Goal: Task Accomplishment & Management: Complete application form

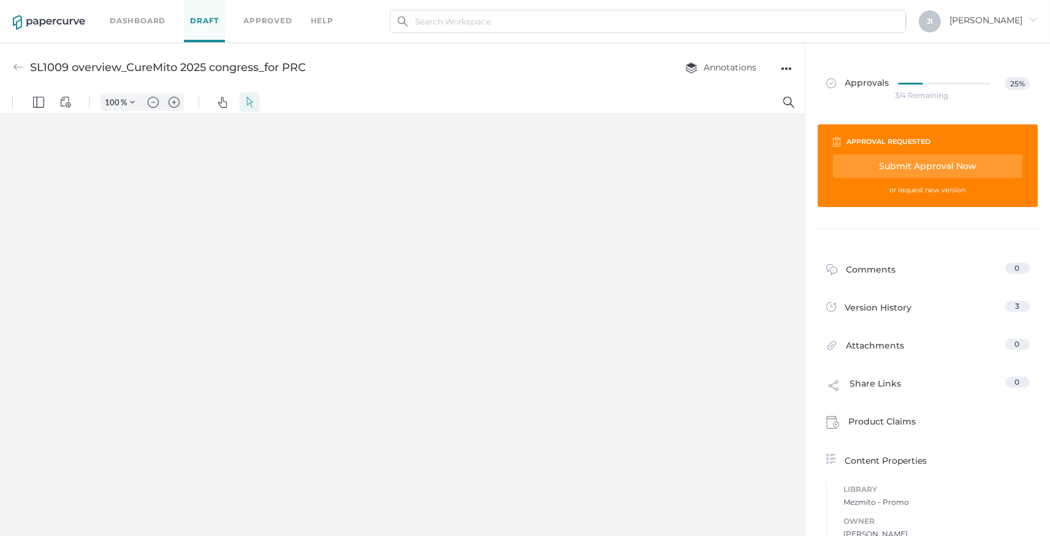
type input "157"
click at [0, 0] on link "Approvals 25%" at bounding box center [0, 0] width 0 height 0
click at [828, 82] on img at bounding box center [831, 83] width 10 height 10
click at [826, 85] on img at bounding box center [831, 83] width 10 height 10
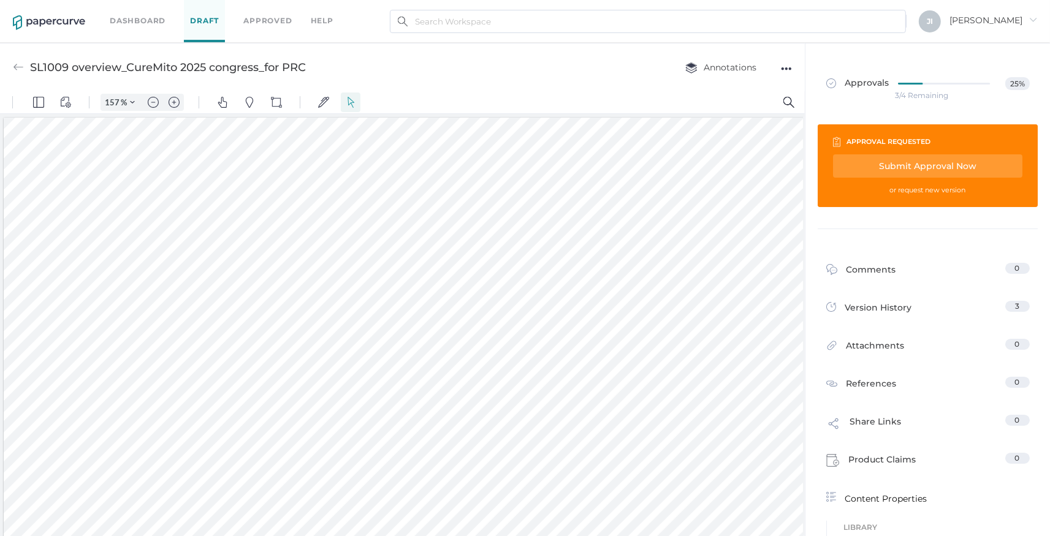
click at [774, 67] on div "Annotations" at bounding box center [718, 67] width 114 height 23
click at [790, 68] on div "●●●" at bounding box center [786, 68] width 11 height 17
click at [742, 72] on span "Annotations" at bounding box center [720, 67] width 71 height 11
click at [0, 0] on div "Approvals 25% 3/4 Remaining" at bounding box center [0, 0] width 0 height 0
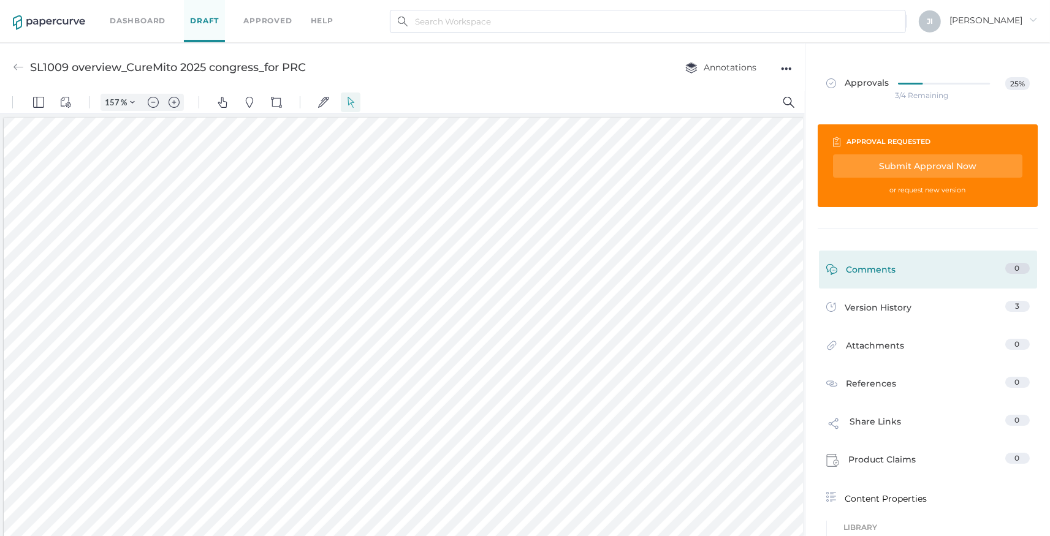
click at [0, 0] on link "Comments 0" at bounding box center [0, 0] width 0 height 0
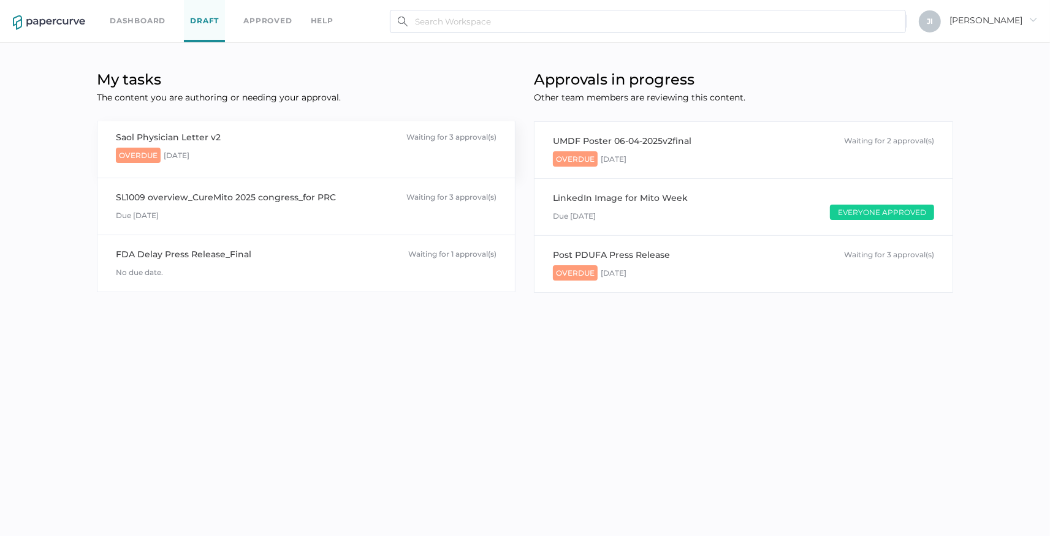
click at [140, 155] on span "Overdue" at bounding box center [138, 155] width 45 height 15
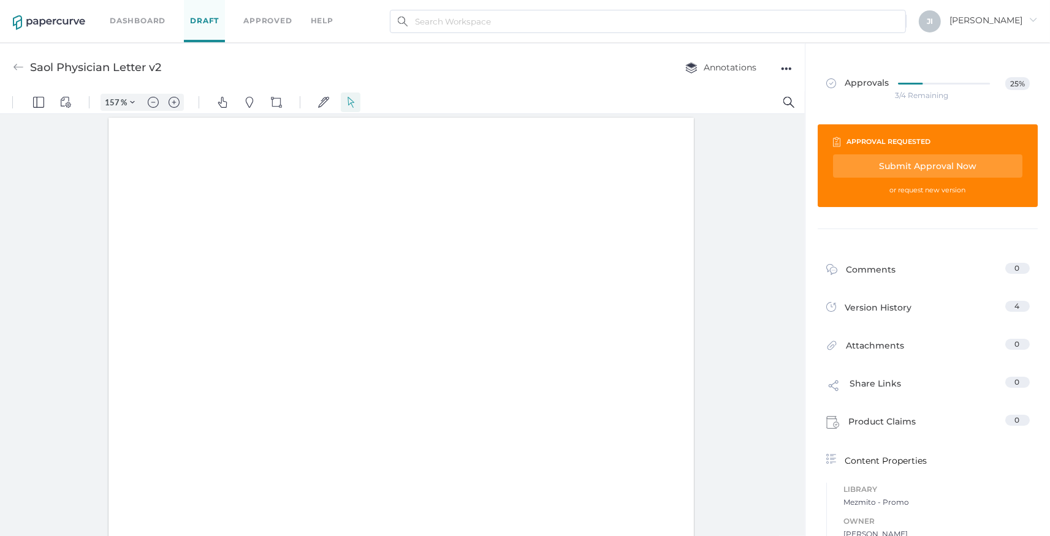
type input "157"
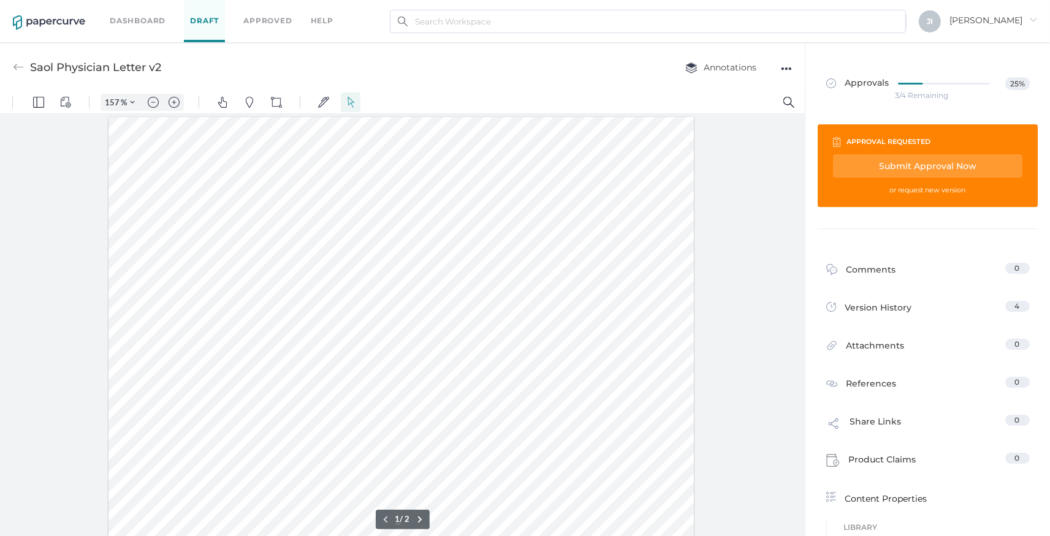
click at [912, 168] on div "Submit Approval Now" at bounding box center [927, 165] width 189 height 23
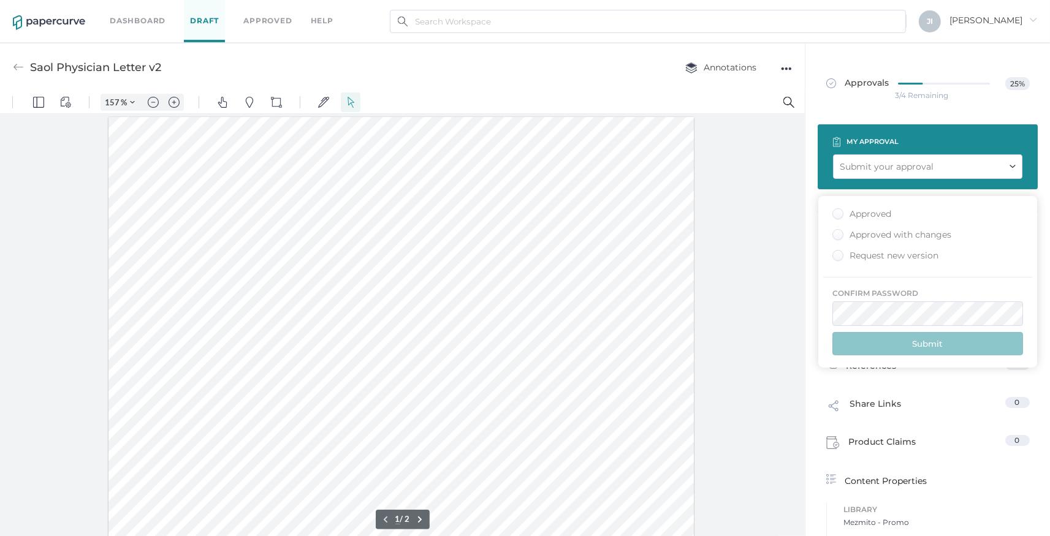
type input "[EMAIL_ADDRESS][DOMAIN_NAME]"
click at [871, 217] on div "Approved" at bounding box center [862, 214] width 59 height 12
click at [836, 210] on input "Approved" at bounding box center [836, 210] width 0 height 0
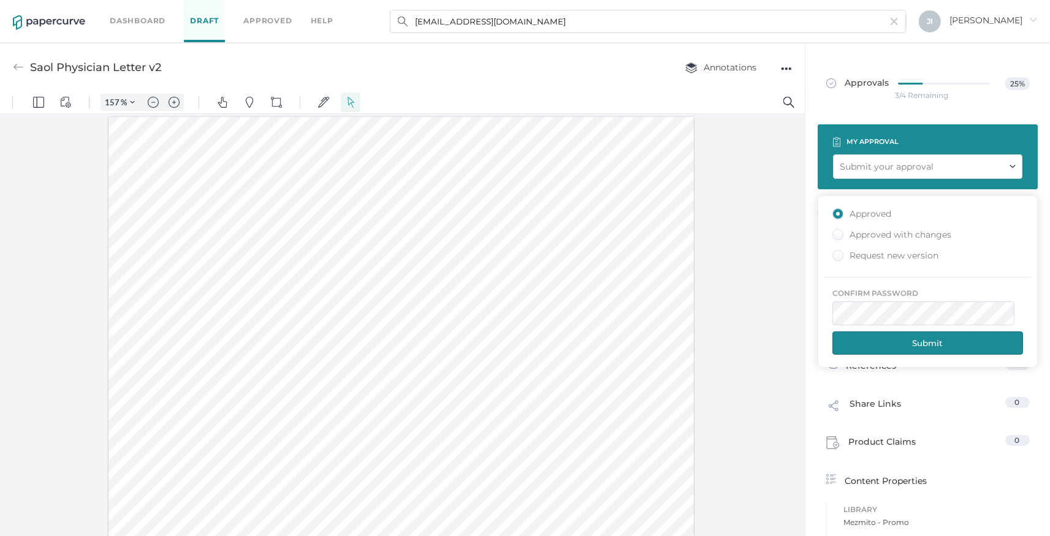
click at [939, 345] on button "Submit" at bounding box center [928, 343] width 191 height 23
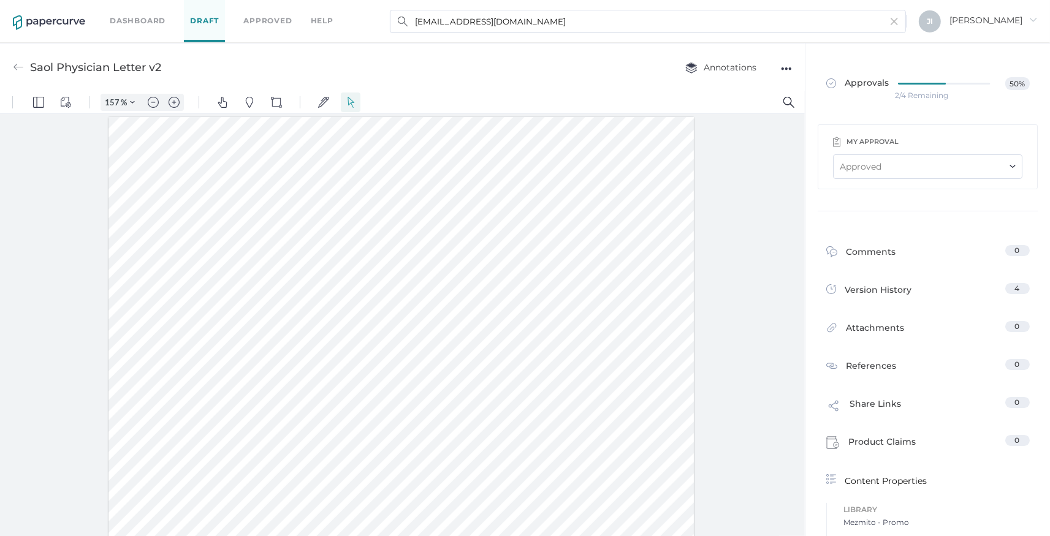
click at [23, 58] on div at bounding box center [18, 67] width 11 height 23
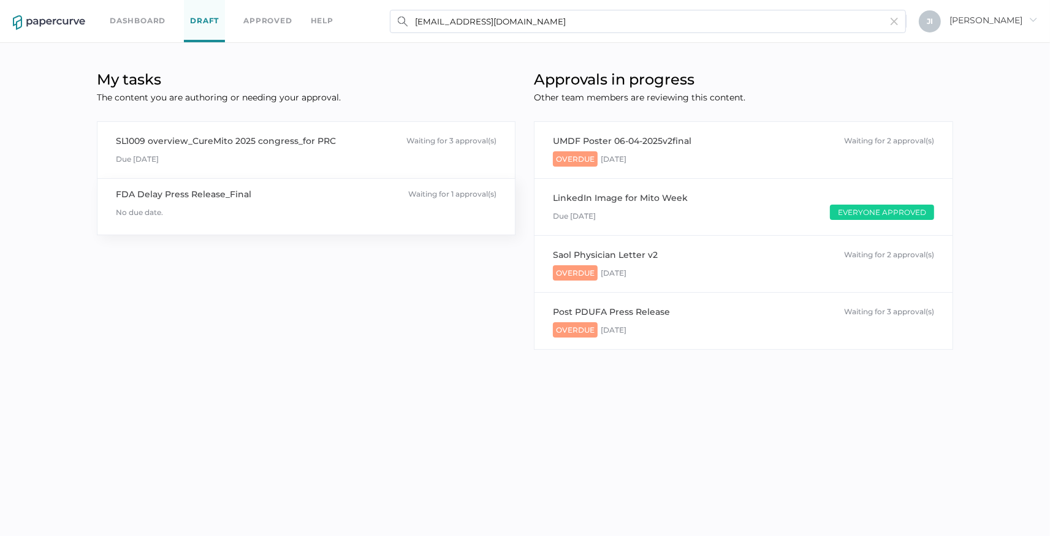
click at [223, 188] on div "FDA Delay Press Release_Final" at bounding box center [183, 194] width 135 height 13
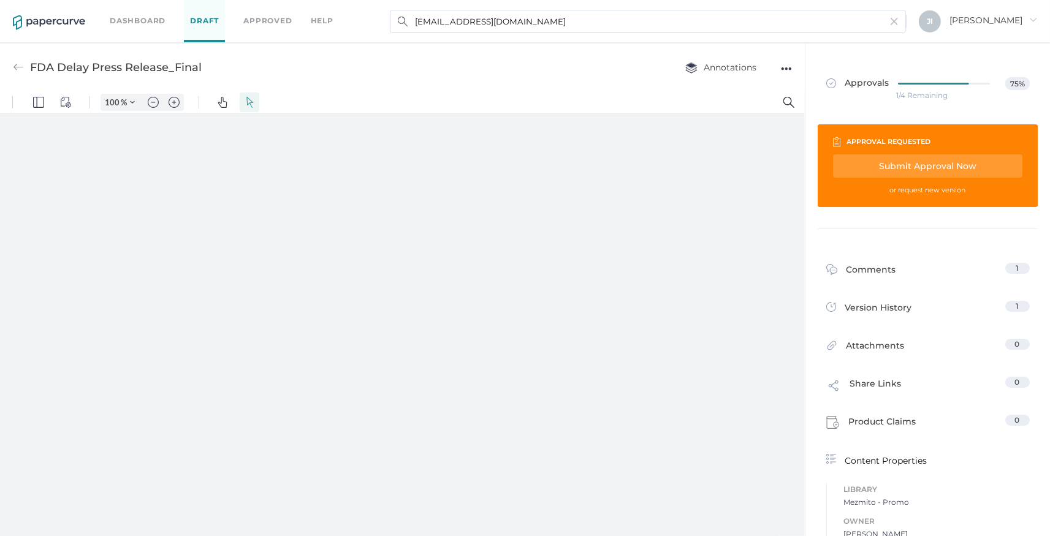
type input "157"
type input "1"
click at [833, 80] on span at bounding box center [835, 83] width 19 height 13
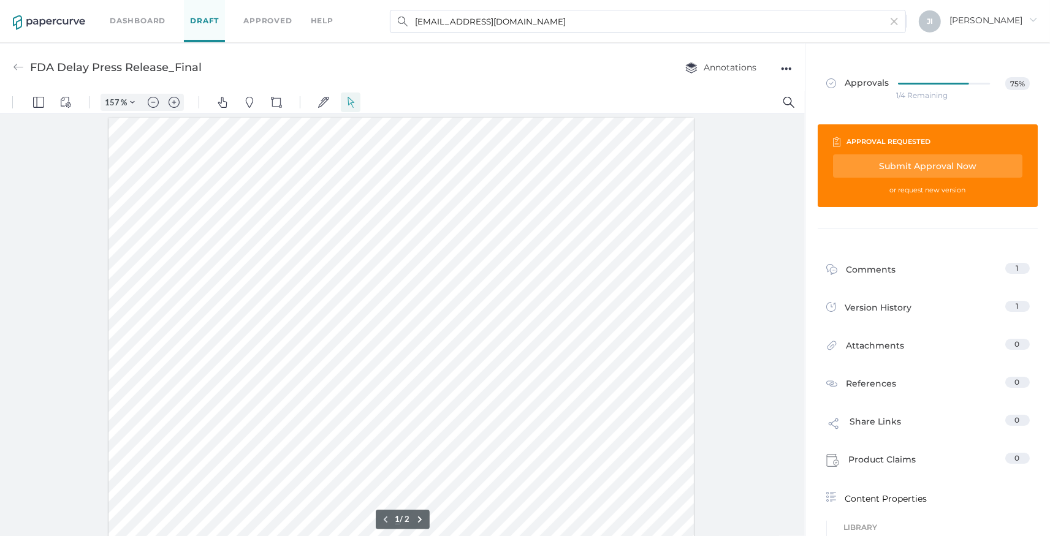
click at [829, 82] on img at bounding box center [831, 83] width 10 height 10
click at [828, 82] on img at bounding box center [831, 83] width 10 height 10
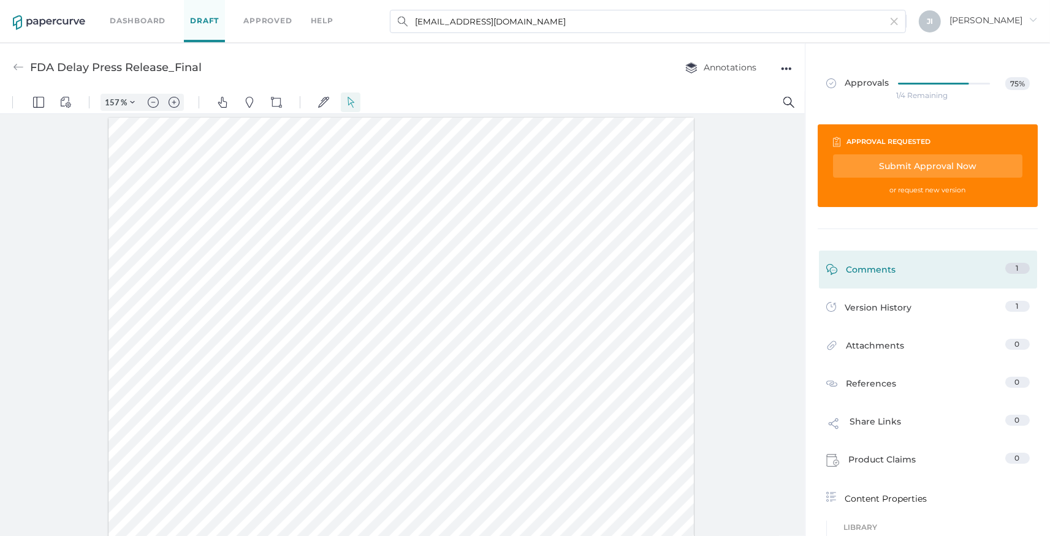
click at [886, 282] on div "Comments 1" at bounding box center [928, 270] width 218 height 38
click at [893, 272] on link "Comments 1" at bounding box center [928, 272] width 204 height 19
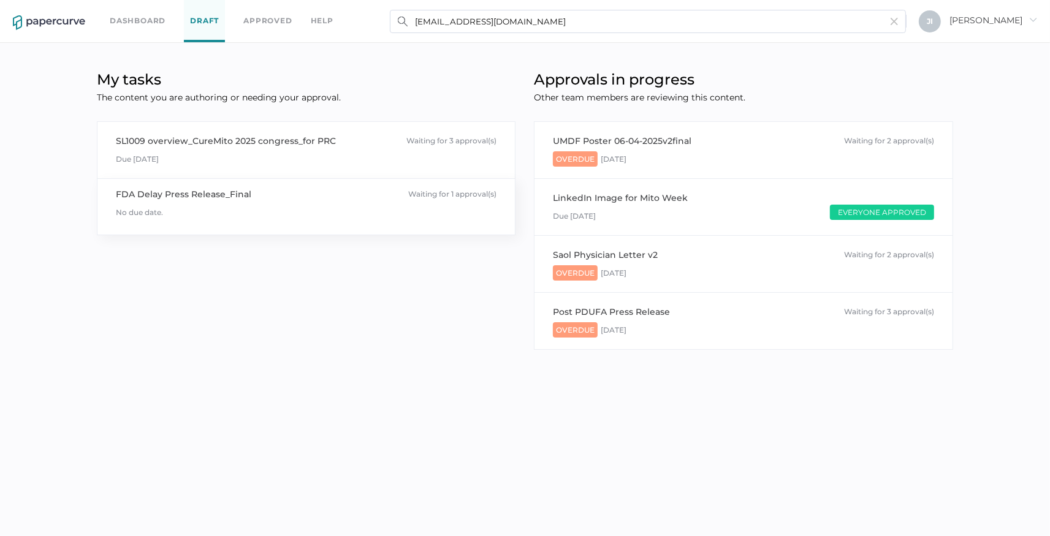
click at [219, 192] on div "FDA Delay Press Release_Final" at bounding box center [183, 194] width 135 height 13
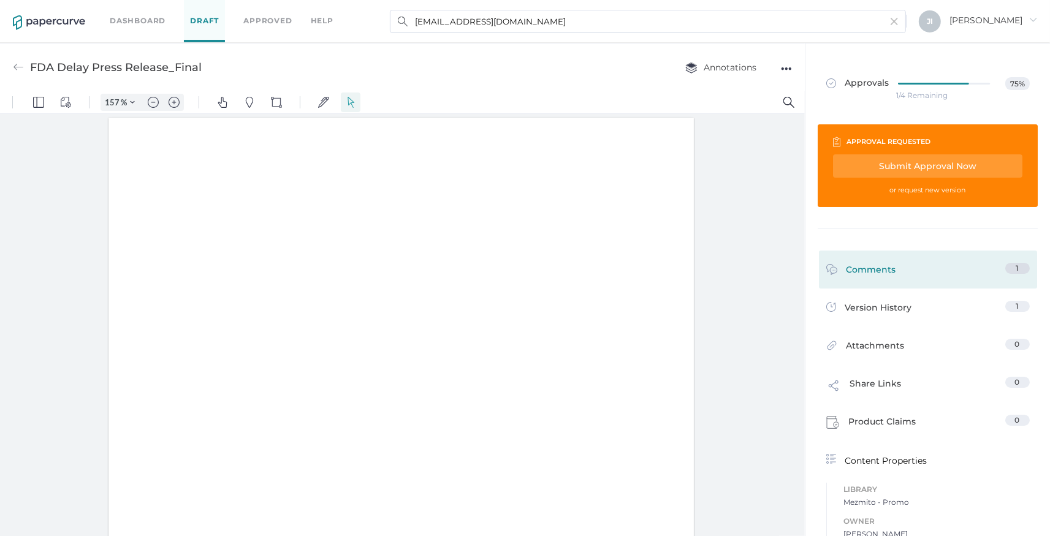
type input "157"
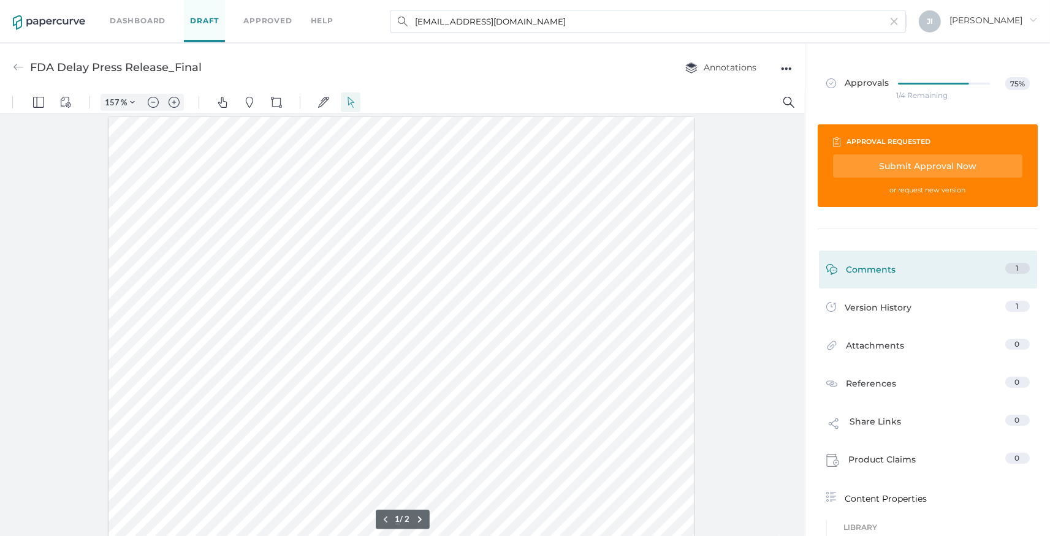
click at [1016, 272] on span "1" at bounding box center [1017, 268] width 2 height 9
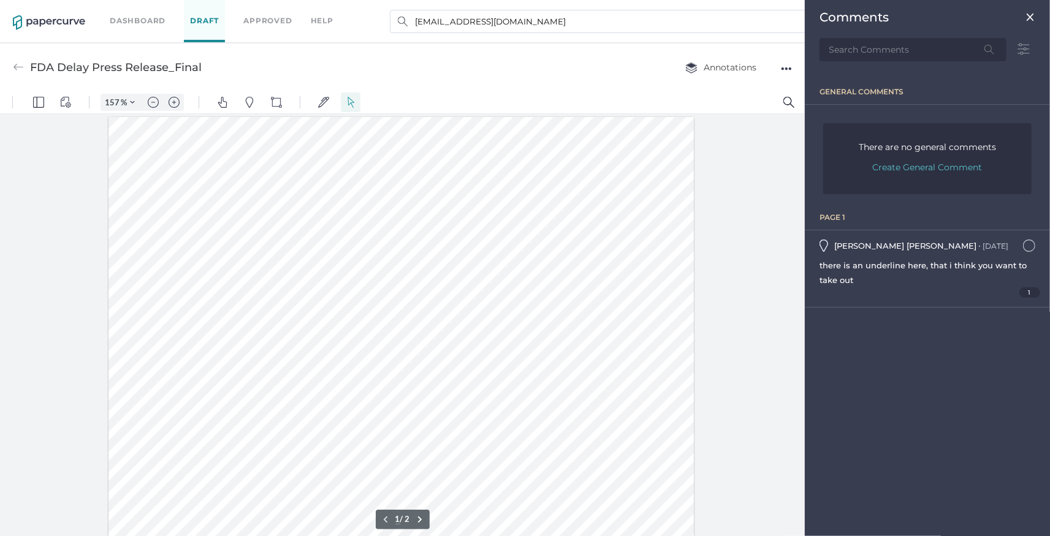
scroll to position [5, 0]
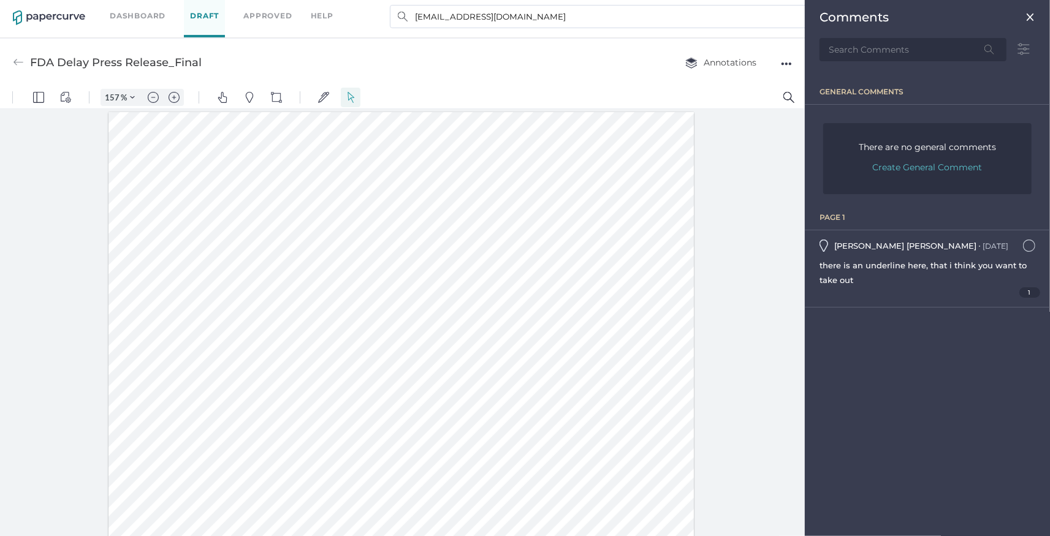
click at [672, 209] on div at bounding box center [401, 491] width 585 height 758
click at [1027, 22] on img at bounding box center [1031, 17] width 10 height 10
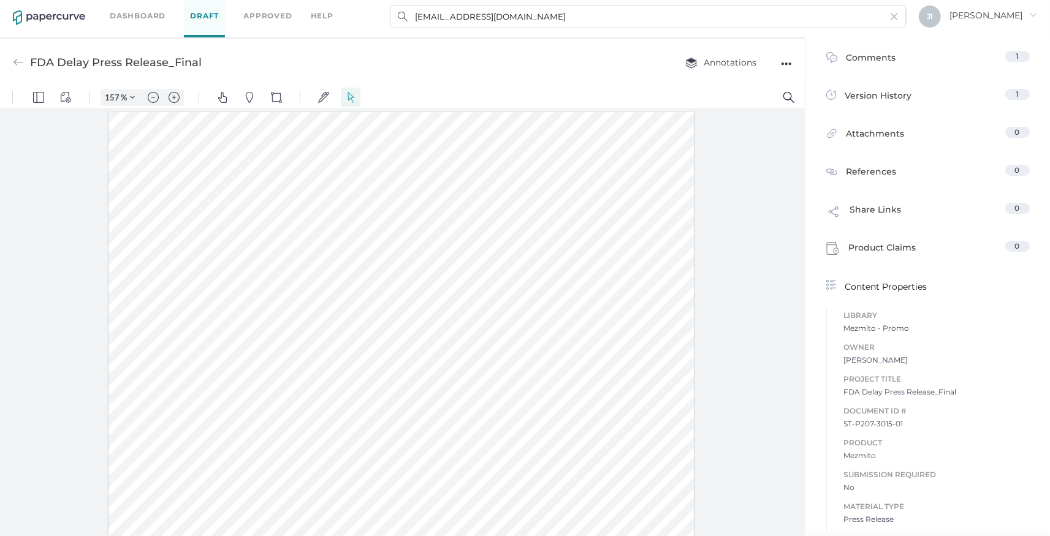
click at [17, 61] on img at bounding box center [18, 62] width 11 height 11
click at [15, 64] on img at bounding box center [18, 62] width 11 height 11
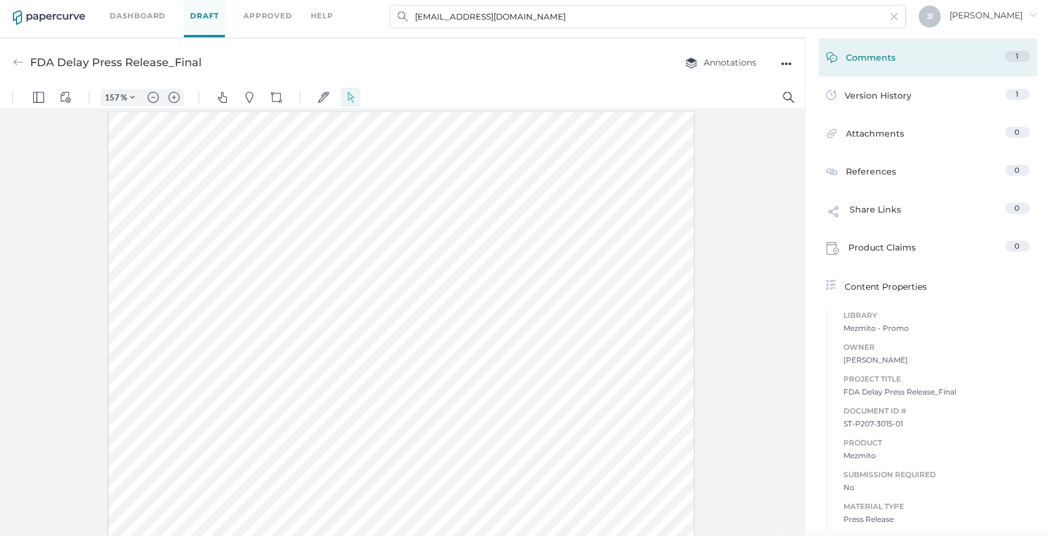
click at [864, 51] on div "Comments" at bounding box center [861, 60] width 70 height 19
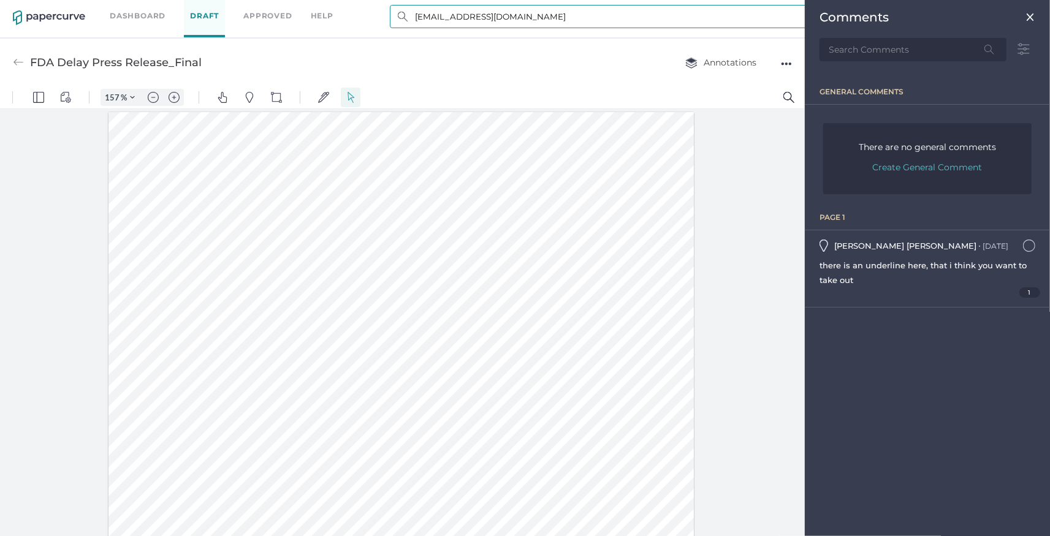
click at [711, 24] on input "[EMAIL_ADDRESS][DOMAIN_NAME]" at bounding box center [648, 16] width 516 height 23
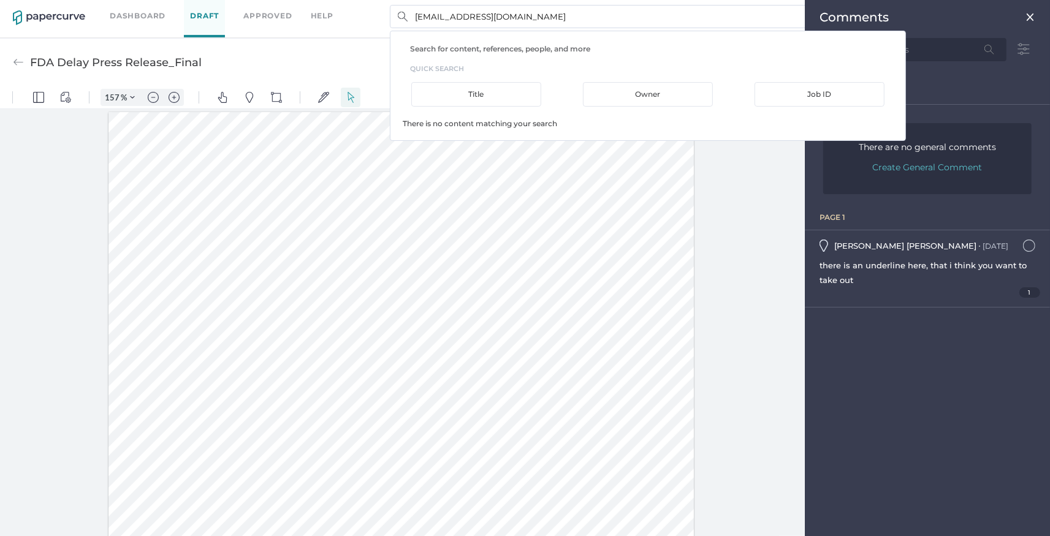
click at [755, 170] on div at bounding box center [402, 323] width 805 height 428
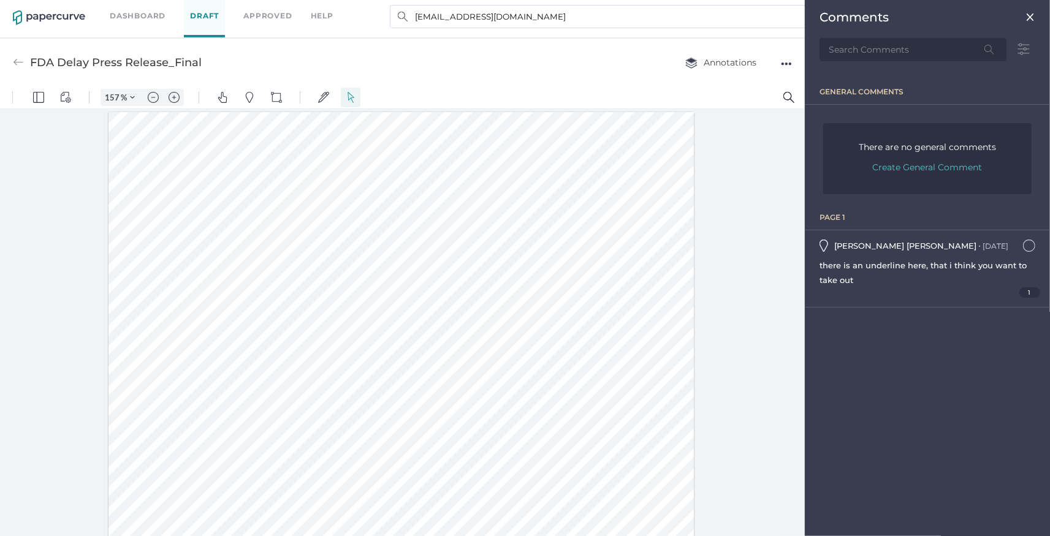
click at [1032, 13] on img at bounding box center [1031, 17] width 10 height 10
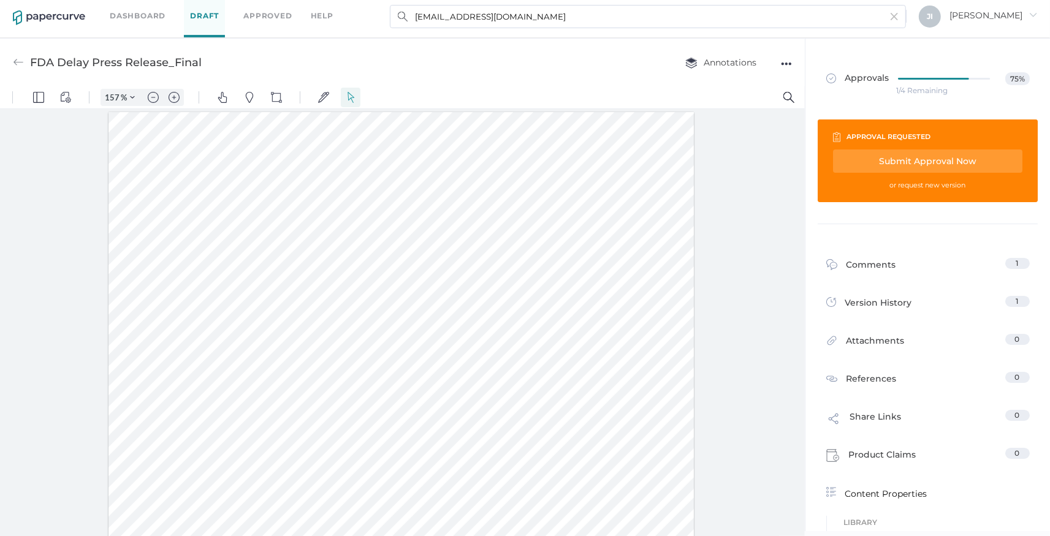
click at [945, 166] on div "Submit Approval Now" at bounding box center [927, 161] width 189 height 23
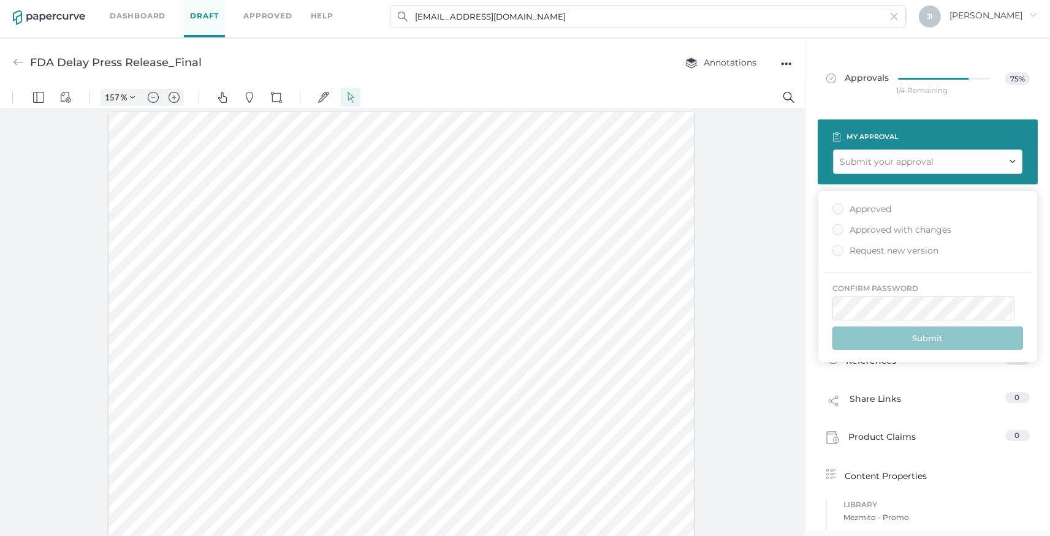
click at [904, 224] on div "Approved with changes" at bounding box center [892, 230] width 119 height 12
click at [836, 226] on input "Approved with changes" at bounding box center [836, 226] width 0 height 0
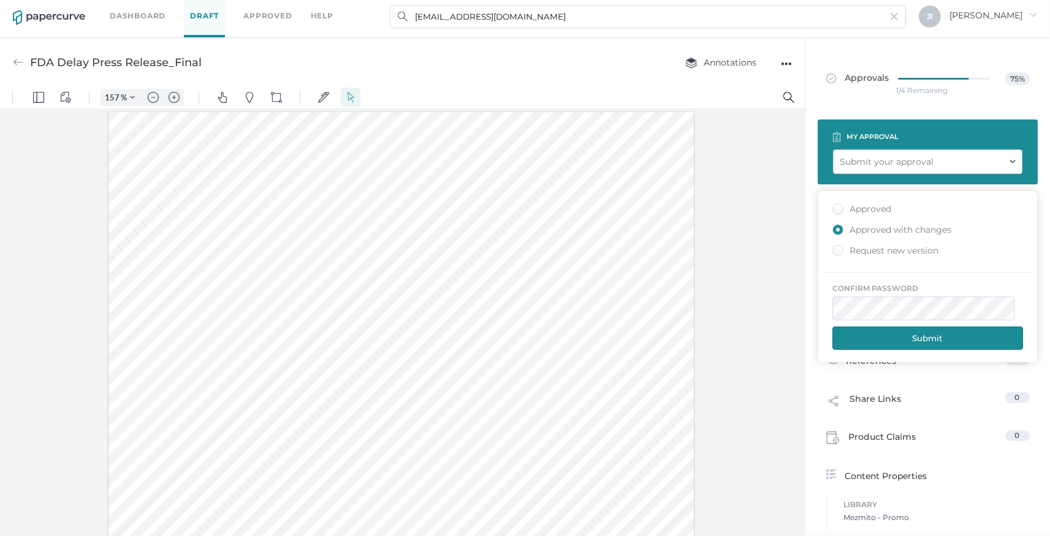
click at [919, 345] on button "Submit" at bounding box center [928, 338] width 191 height 23
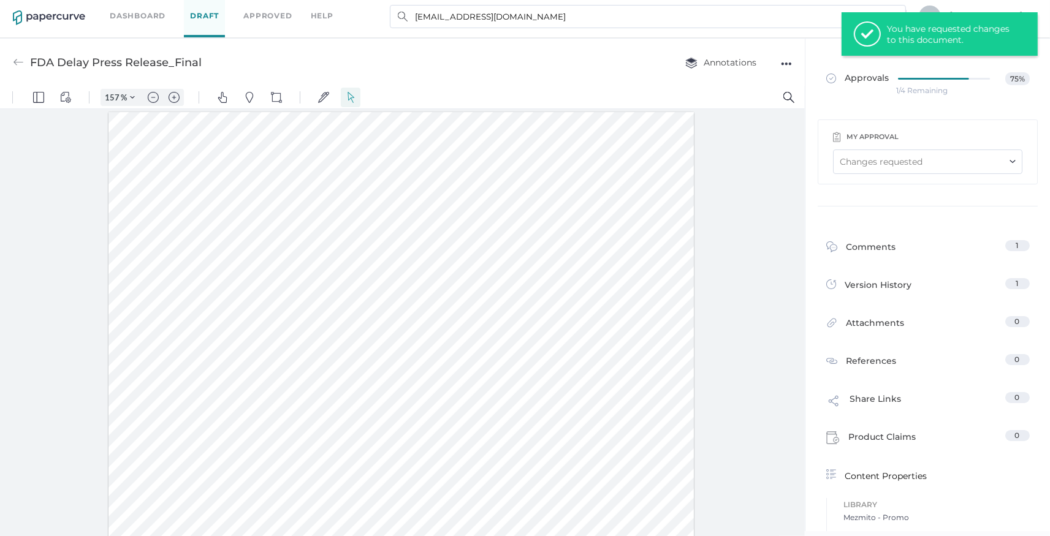
click at [12, 58] on div "FDA Delay Press Release_Final Annotations ●●●" at bounding box center [402, 62] width 805 height 48
click at [26, 62] on div "FDA Delay Press Release_Final" at bounding box center [107, 62] width 189 height 23
click at [19, 64] on img at bounding box center [18, 62] width 11 height 11
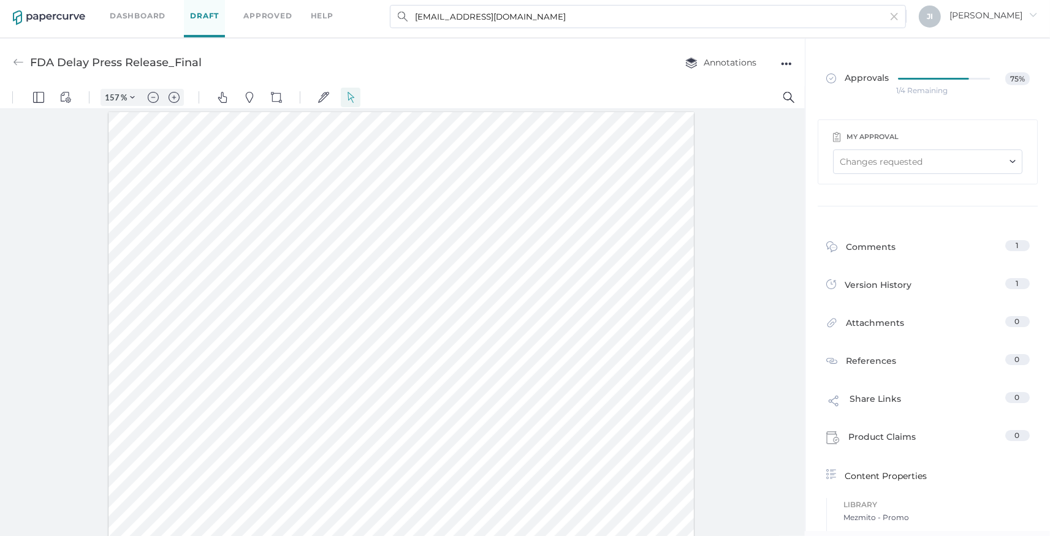
click at [19, 64] on img at bounding box center [18, 62] width 11 height 11
click at [19, 61] on img at bounding box center [18, 62] width 11 height 11
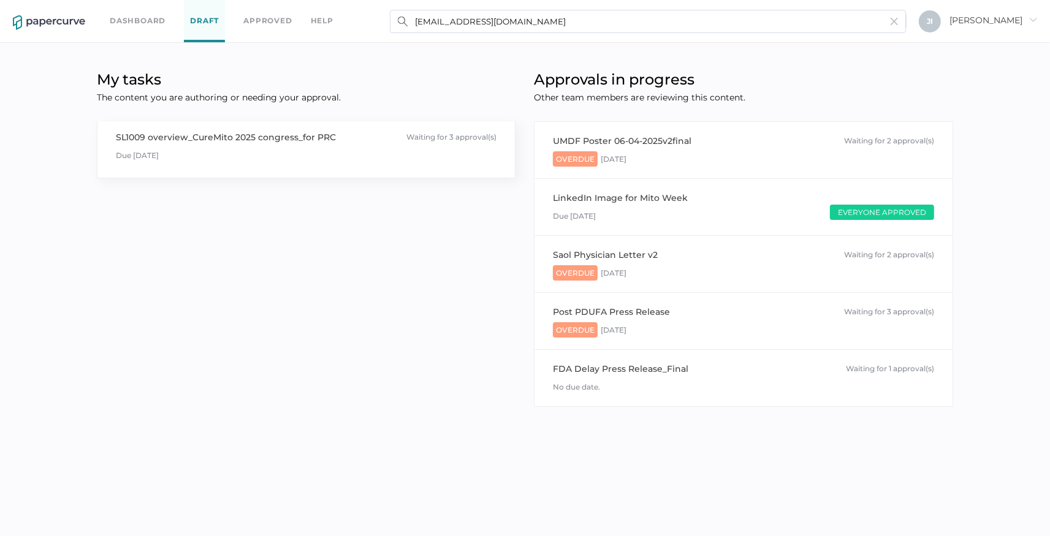
click at [250, 136] on div "SL1009 overview_CureMito 2025 congress_for PRC" at bounding box center [226, 137] width 220 height 13
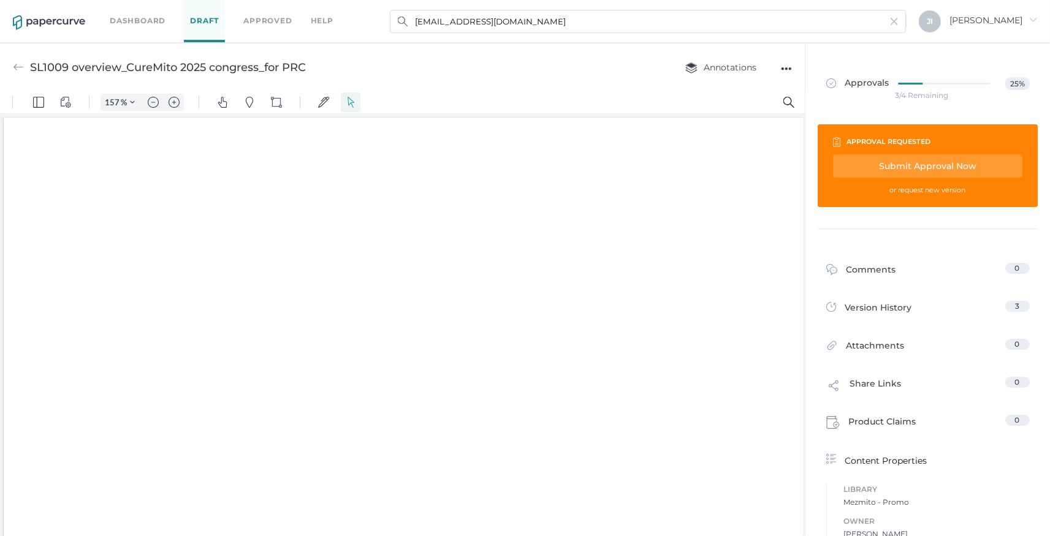
type input "157"
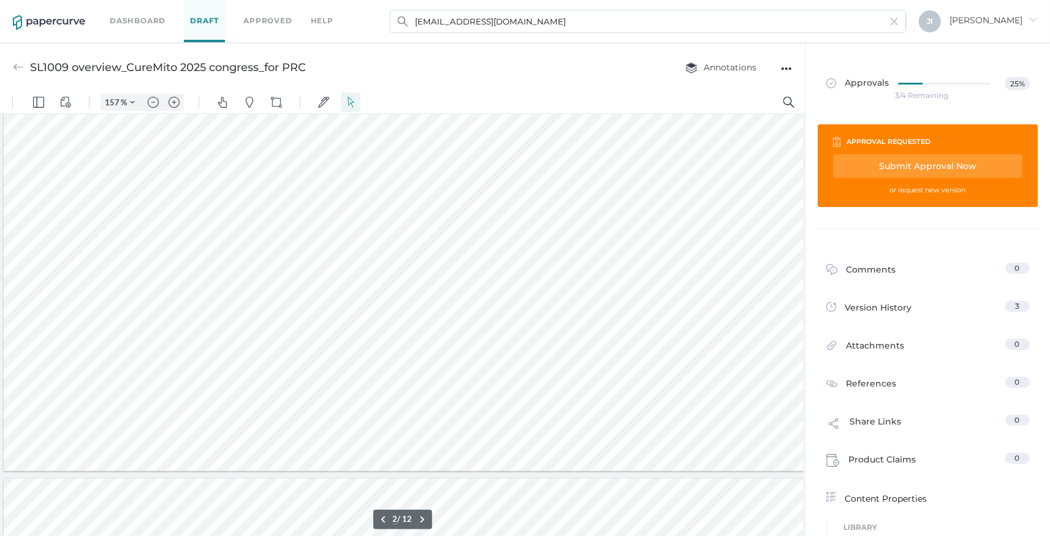
scroll to position [688, 0]
type input "3"
click at [272, 22] on link "Approved" at bounding box center [267, 20] width 48 height 13
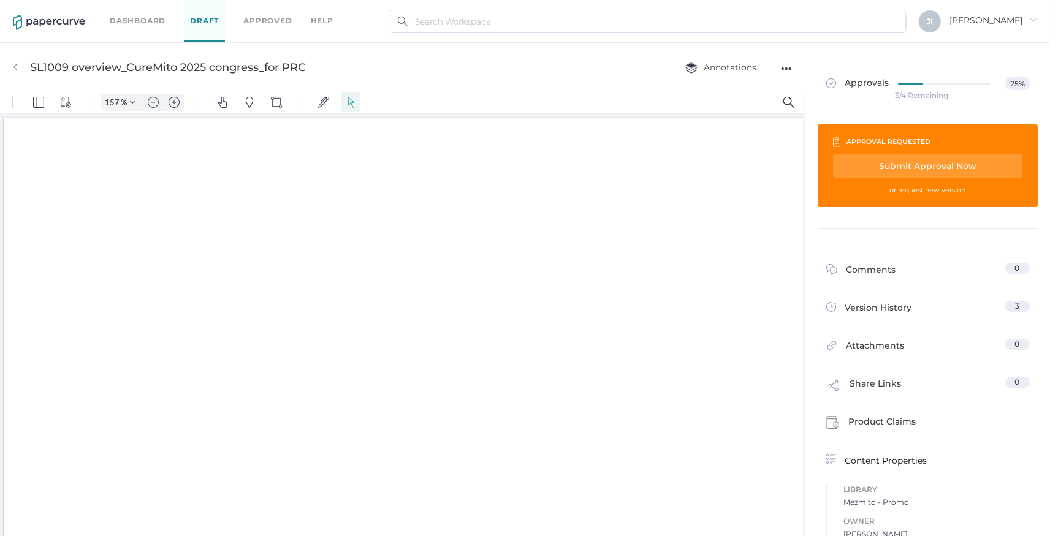
type input "157"
click at [0, 0] on img at bounding box center [0, 0] width 0 height 0
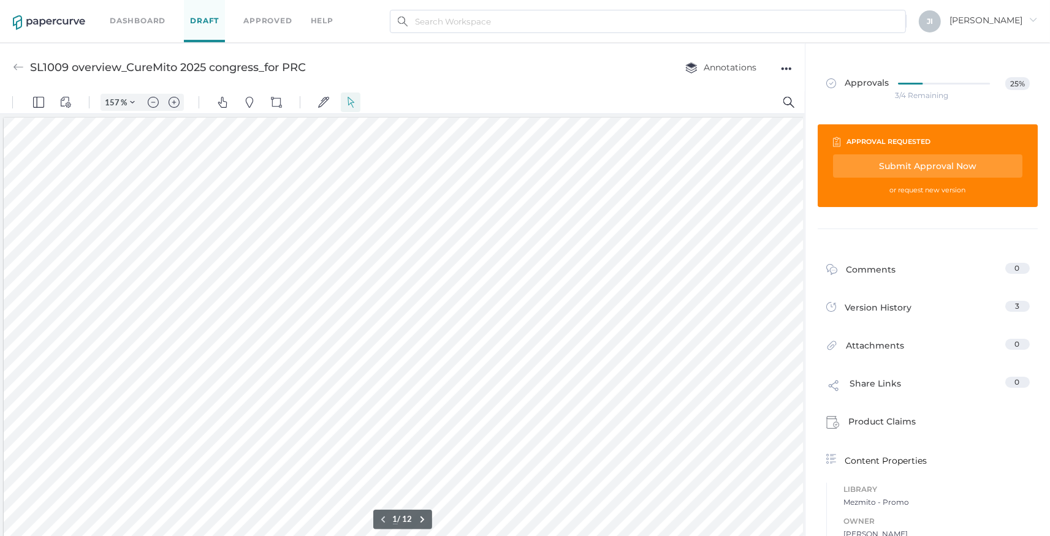
click at [0, 0] on link "Approvals 25%" at bounding box center [0, 0] width 0 height 0
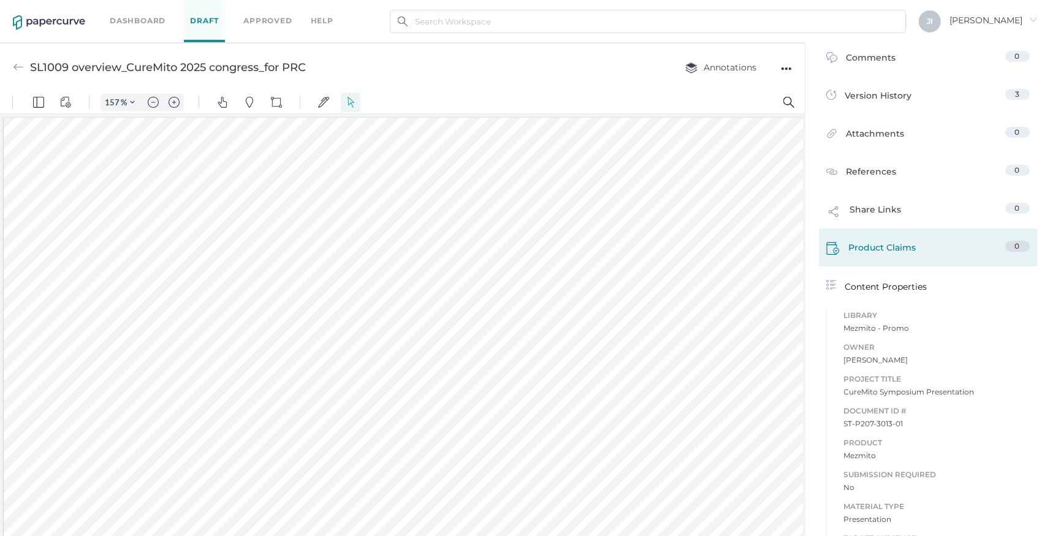
scroll to position [71, 0]
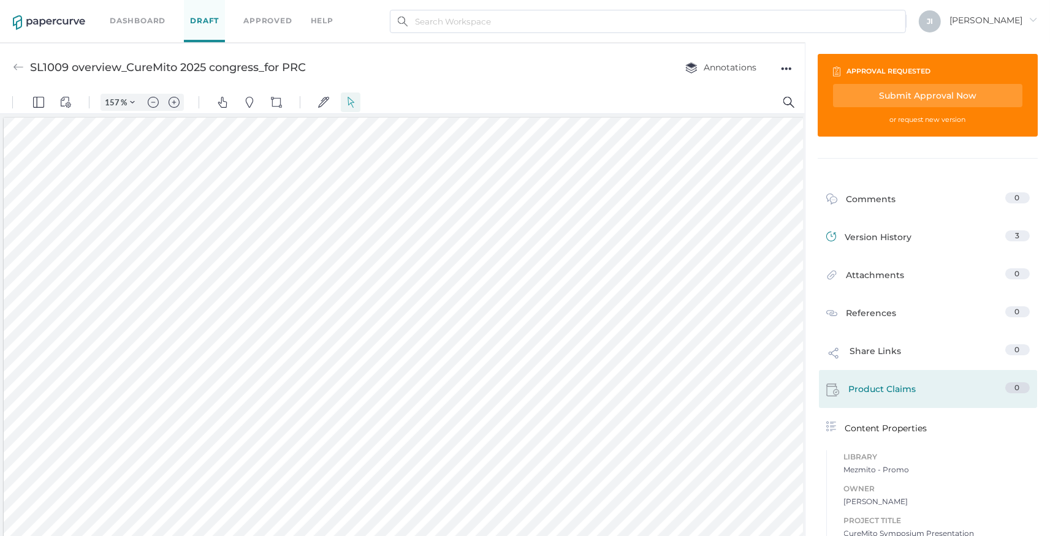
click at [934, 229] on div "Version History 3" at bounding box center [928, 237] width 218 height 38
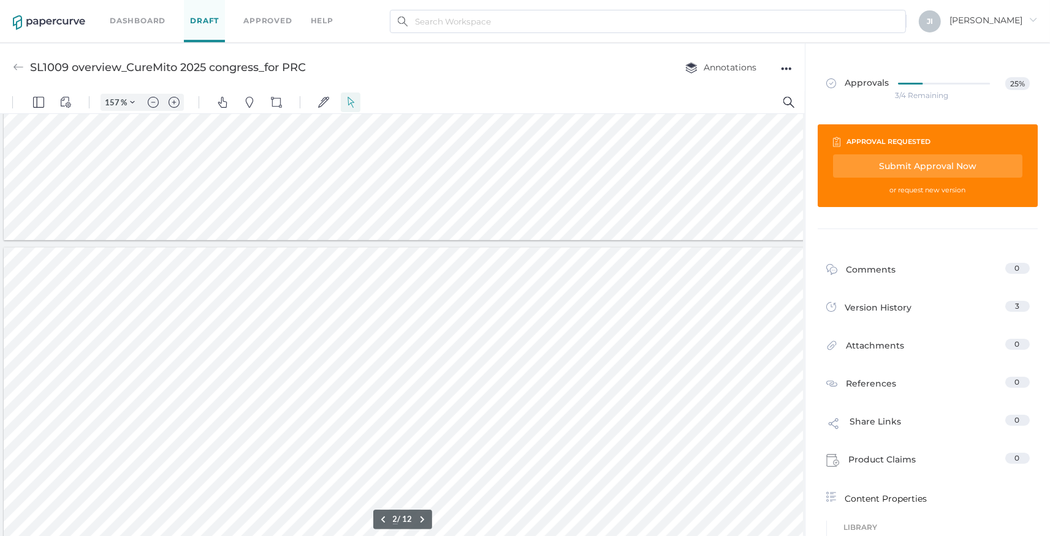
scroll to position [401, 0]
type input "1"
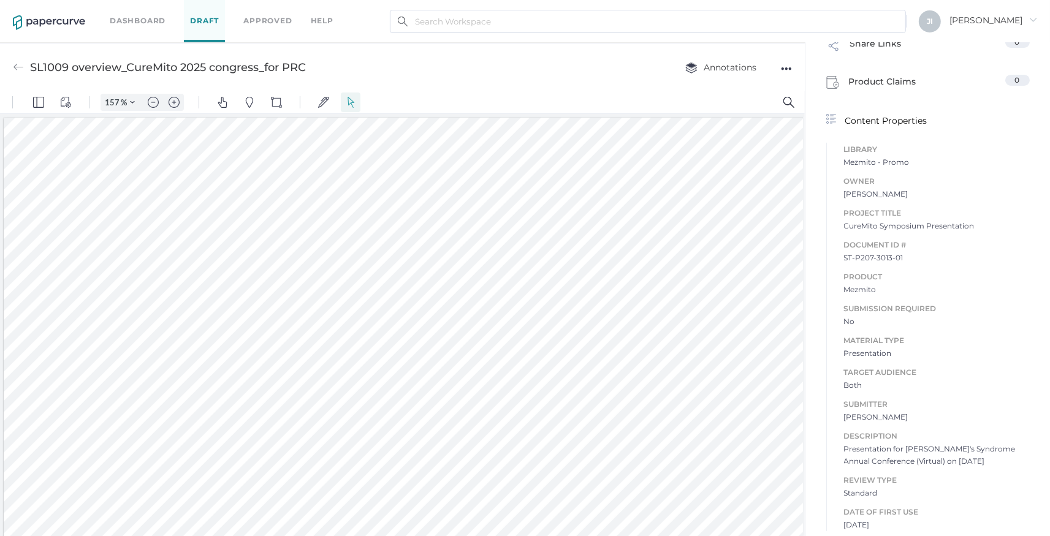
scroll to position [0, 0]
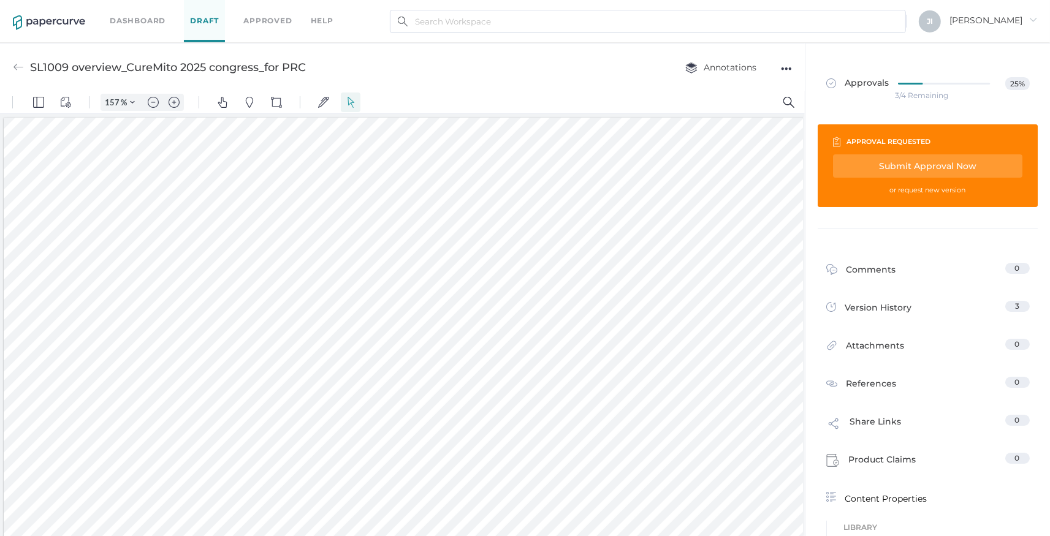
click at [800, 69] on div "SL1009 overview_CureMito 2025 congress_for PRC Annotations ●●●" at bounding box center [402, 67] width 805 height 48
click at [791, 69] on div "●●●" at bounding box center [786, 68] width 11 height 17
click at [730, 69] on span "Annotations" at bounding box center [720, 67] width 71 height 11
click at [550, 82] on div "SL1009 overview_CureMito 2025 congress_for PRC Annotations Annotation Layers Im…" at bounding box center [402, 67] width 805 height 48
click at [37, 99] on img "Panel" at bounding box center [38, 101] width 11 height 11
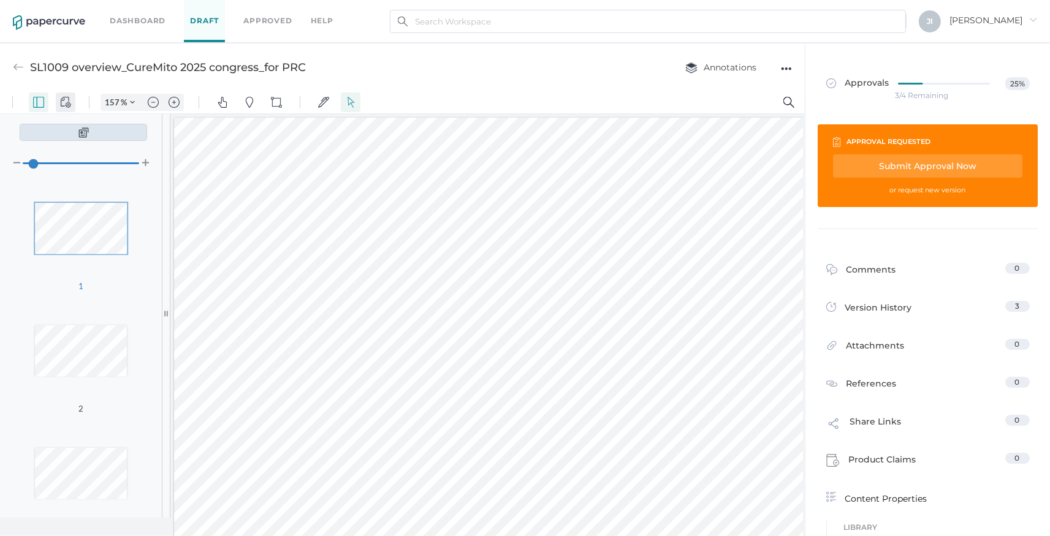
click at [62, 101] on img "View Controls" at bounding box center [65, 101] width 11 height 11
click at [221, 103] on img "Pan" at bounding box center [222, 101] width 11 height 11
